Goal: Information Seeking & Learning: Learn about a topic

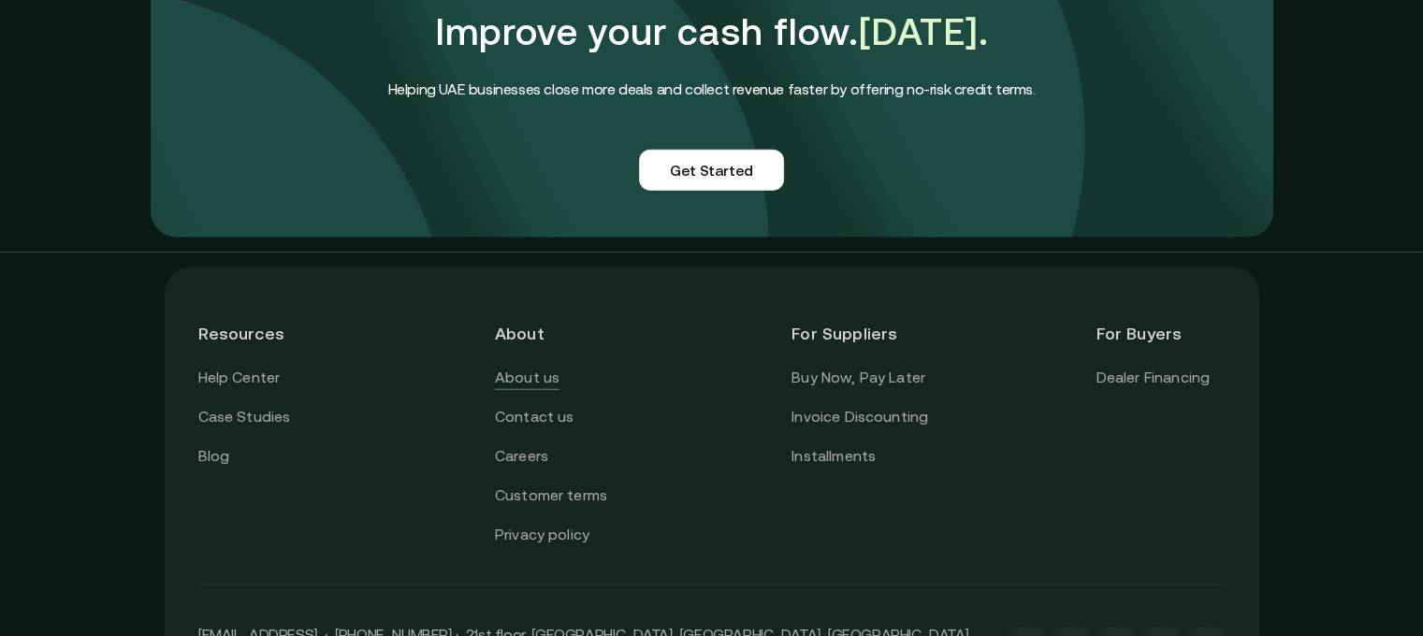
click at [531, 366] on link "About us" at bounding box center [527, 378] width 65 height 24
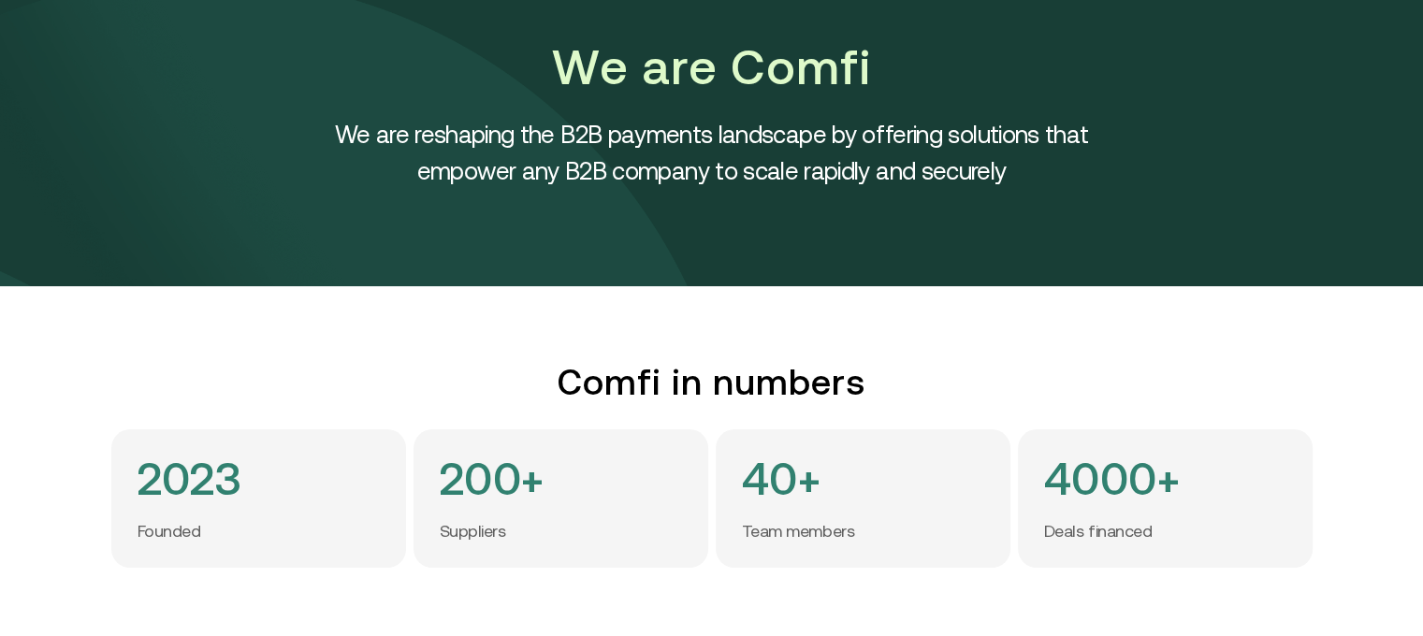
scroll to position [0, 14]
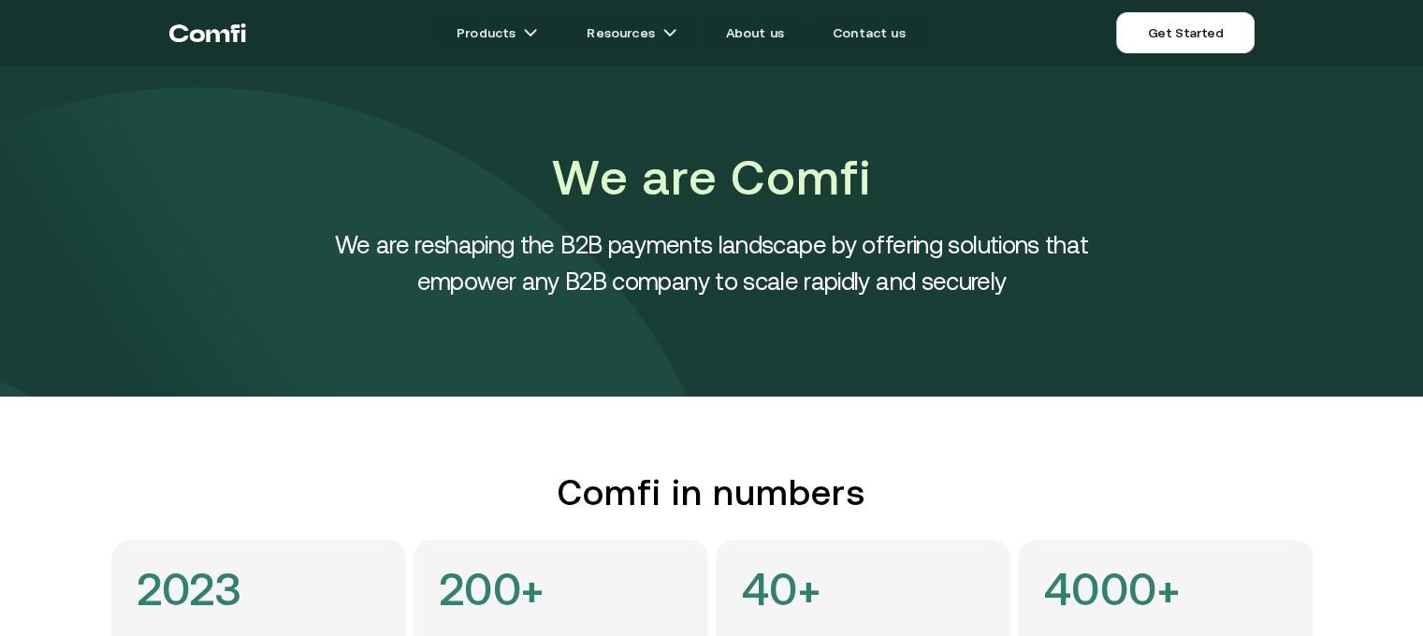
click at [809, 171] on h1 "We are Comfi" at bounding box center [712, 177] width 842 height 67
copy h1 "Comfi"
